Goal: Task Accomplishment & Management: Use online tool/utility

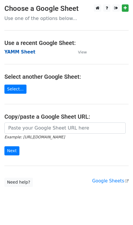
click at [23, 52] on strong "YAMM Sheet" at bounding box center [19, 51] width 31 height 5
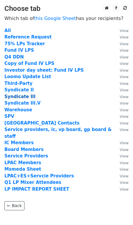
click at [23, 97] on strong "Syndicate III" at bounding box center [19, 96] width 31 height 5
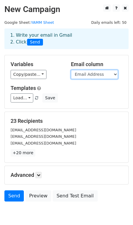
click at [92, 75] on select "First name Email Address cc" at bounding box center [94, 74] width 47 height 9
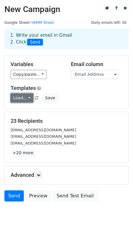
click at [27, 99] on link "Load..." at bounding box center [22, 97] width 23 height 9
click at [77, 94] on div "Load... No templates saved Save" at bounding box center [66, 97] width 120 height 9
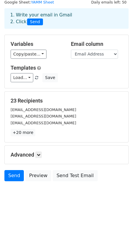
scroll to position [26, 0]
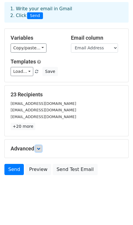
click at [40, 148] on icon at bounding box center [39, 149] width 4 height 4
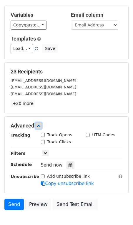
scroll to position [52, 0]
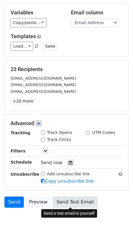
click at [69, 204] on link "Send Test Email" at bounding box center [74, 201] width 45 height 11
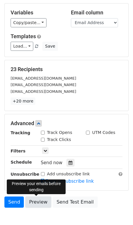
click at [40, 203] on link "Preview" at bounding box center [38, 201] width 26 height 11
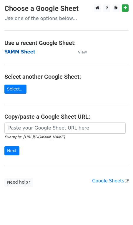
click at [26, 50] on strong "YAMM Sheet" at bounding box center [19, 51] width 31 height 5
